Goal: Information Seeking & Learning: Learn about a topic

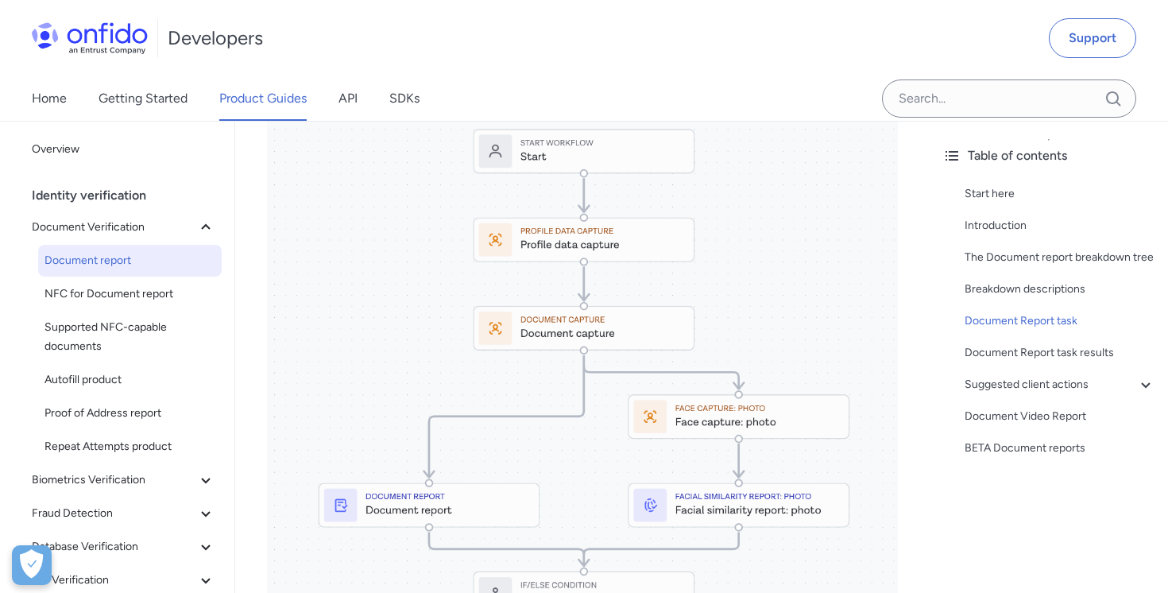
scroll to position [7190, 0]
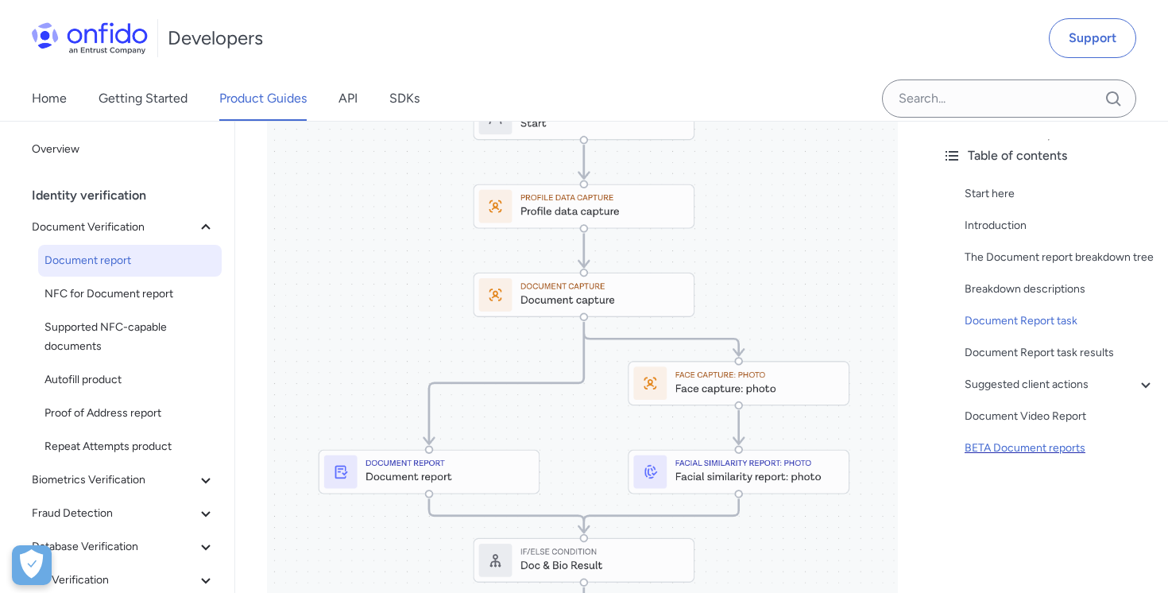
click at [987, 446] on div "BETA Document reports" at bounding box center [1059, 447] width 191 height 19
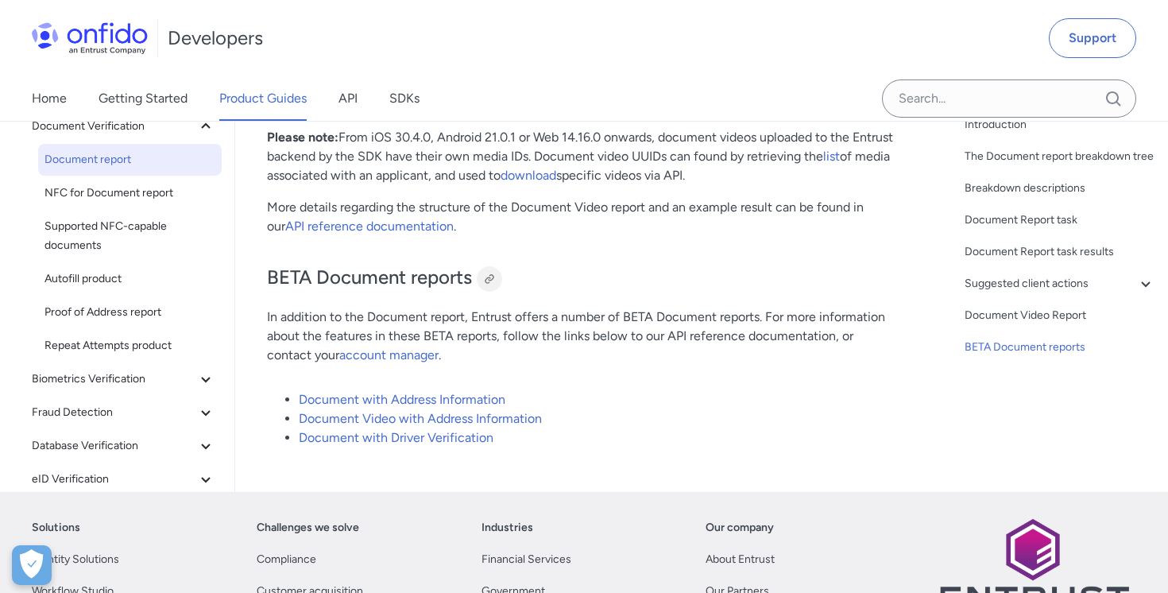
click at [495, 272] on div at bounding box center [489, 278] width 13 height 13
click at [457, 411] on link "Document Video with Address Information" at bounding box center [420, 418] width 243 height 15
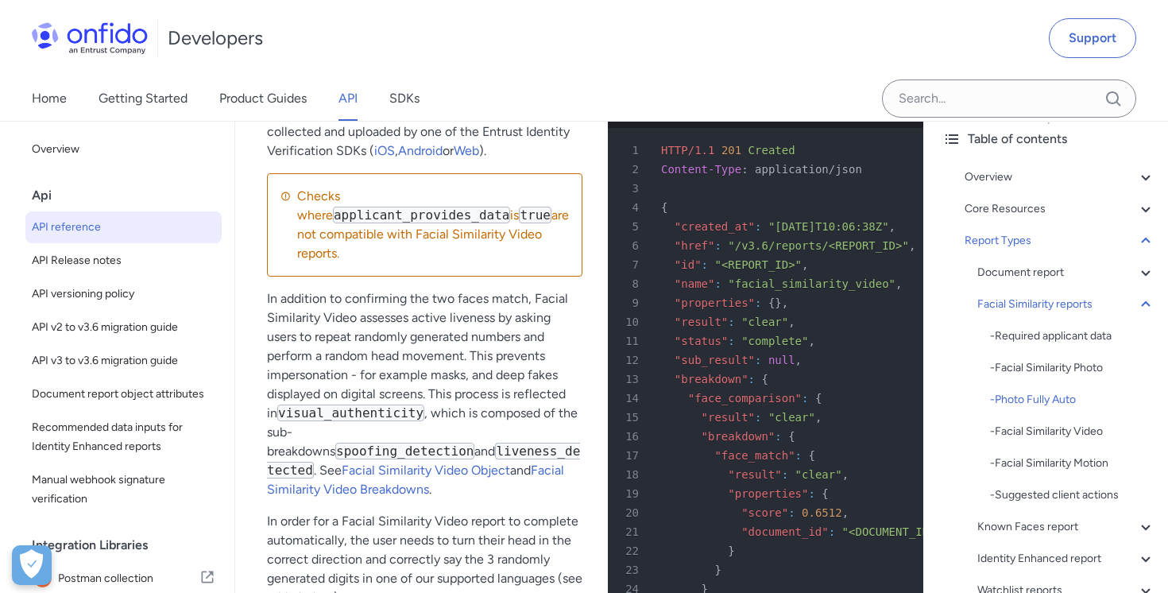
scroll to position [35, 0]
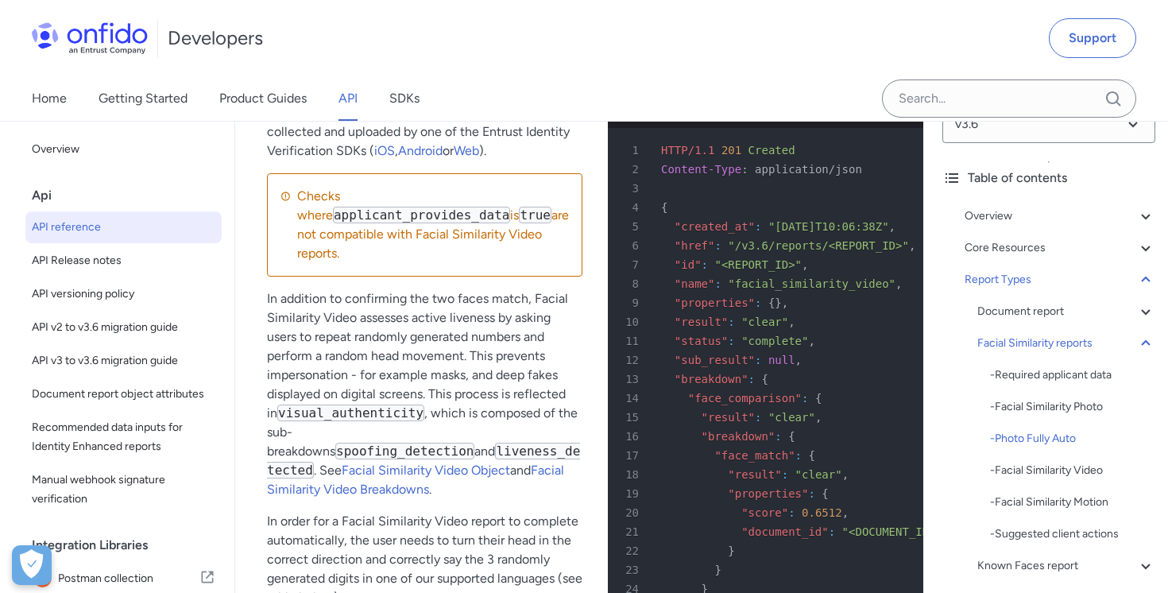
drag, startPoint x: 523, startPoint y: 353, endPoint x: 542, endPoint y: 384, distance: 36.6
drag, startPoint x: 542, startPoint y: 384, endPoint x: 258, endPoint y: 335, distance: 287.8
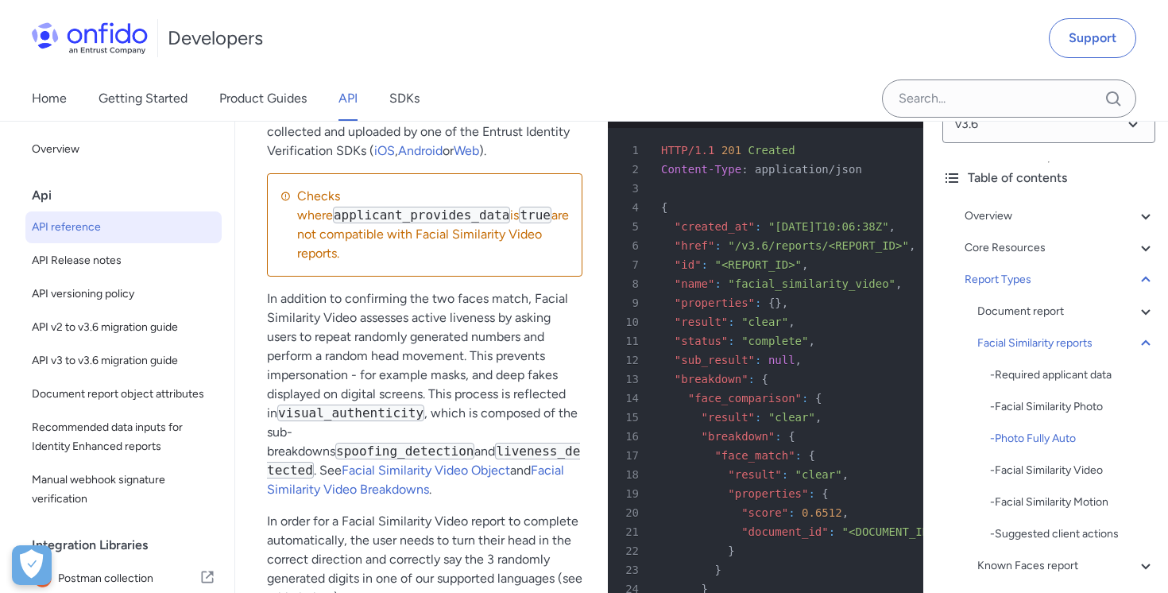
drag, startPoint x: 269, startPoint y: 331, endPoint x: 434, endPoint y: 532, distance: 260.1
